Goal: Task Accomplishment & Management: Manage account settings

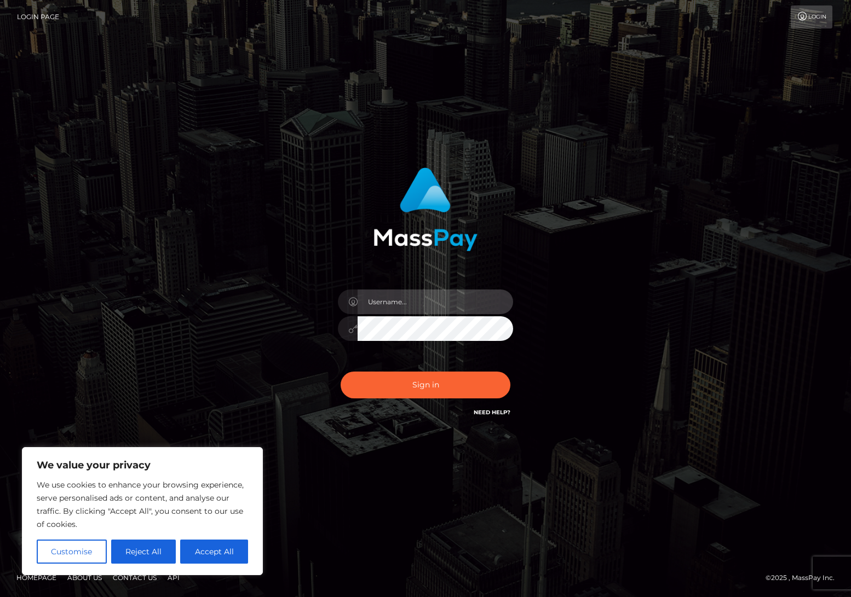
click at [457, 302] on input "text" at bounding box center [436, 302] width 156 height 25
type input "luna.ivankova@outlook.com"
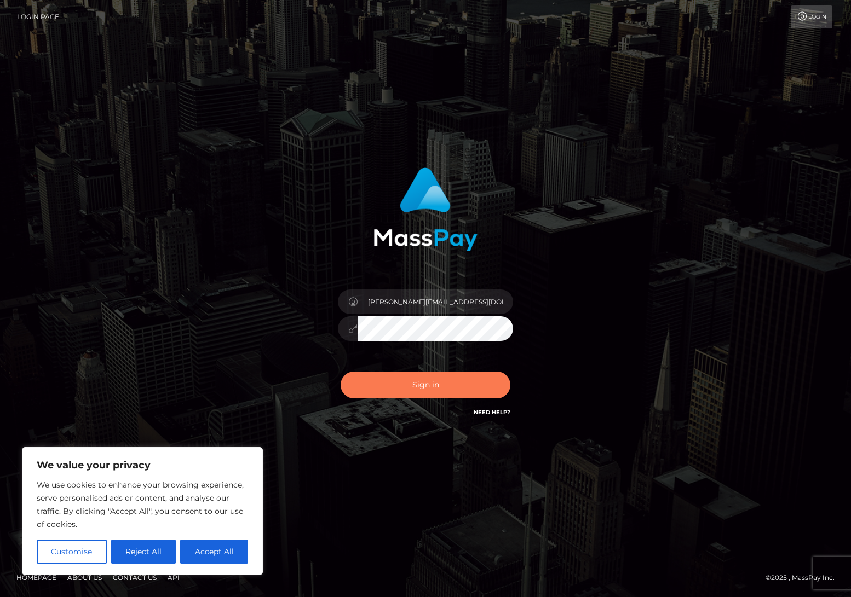
click at [484, 381] on button "Sign in" at bounding box center [426, 385] width 170 height 27
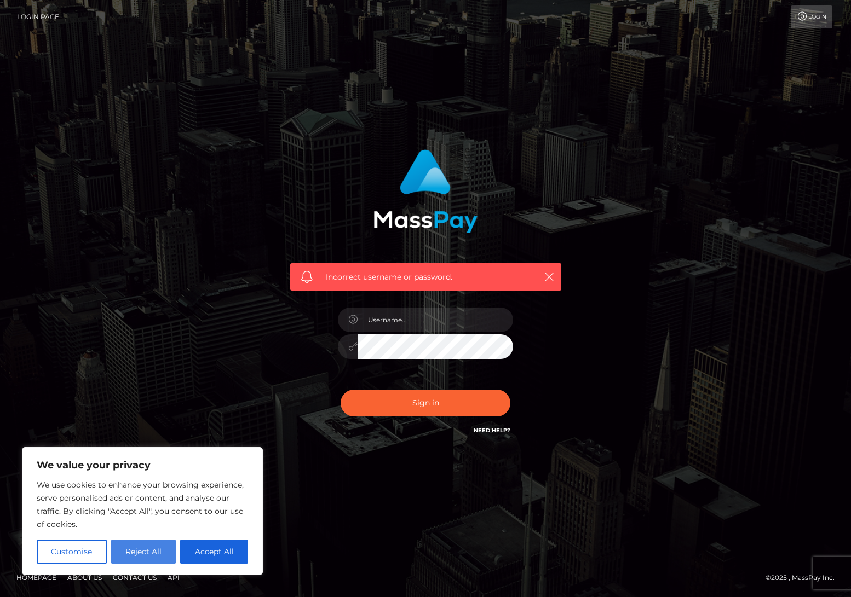
click at [154, 560] on button "Reject All" at bounding box center [143, 552] width 65 height 24
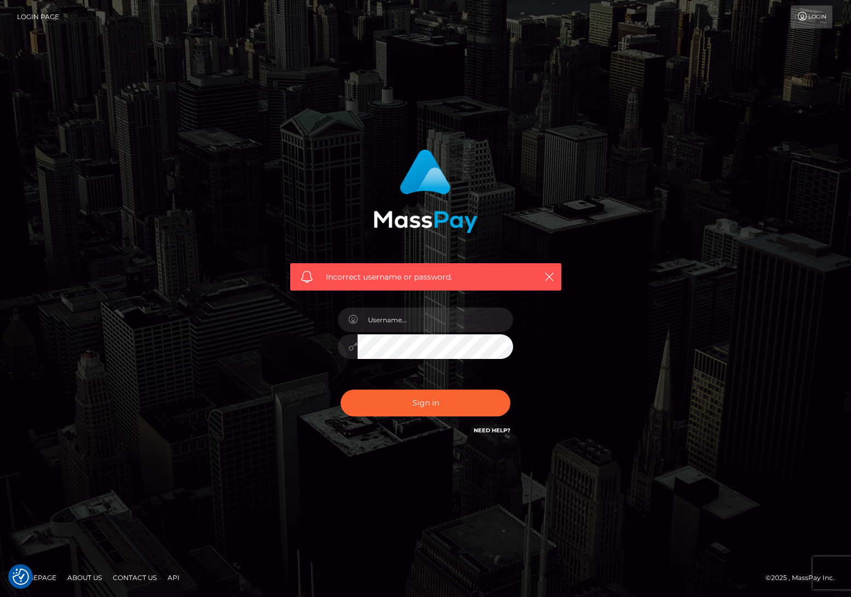
click at [483, 430] on link "Need Help?" at bounding box center [492, 430] width 37 height 7
click at [808, 9] on link "Login" at bounding box center [812, 16] width 42 height 23
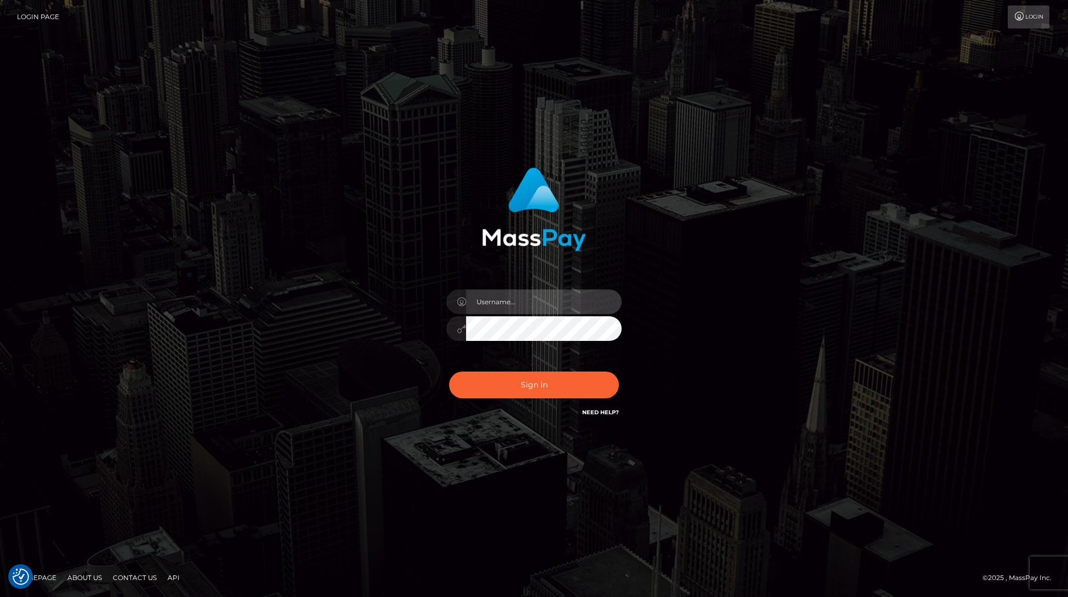
click at [553, 307] on input "text" at bounding box center [544, 302] width 156 height 25
